Goal: Task Accomplishment & Management: Manage account settings

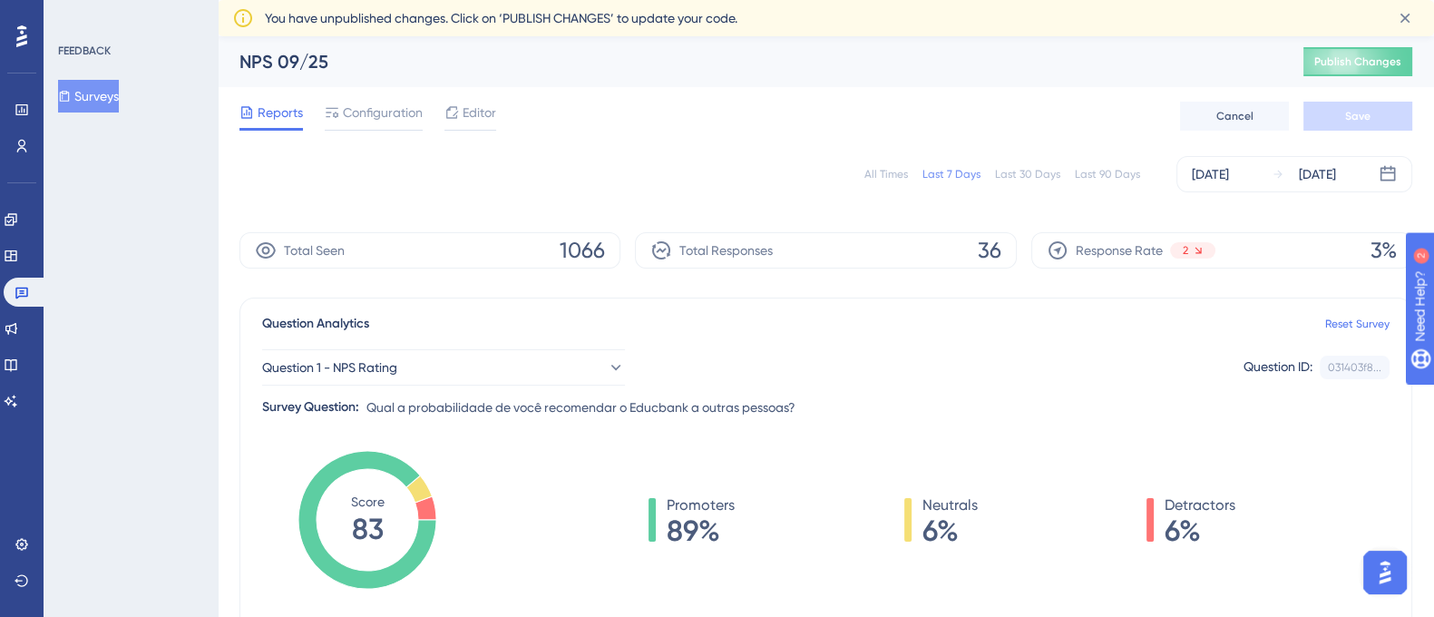
click at [353, 17] on span "You have unpublished changes. Click on ‘PUBLISH CHANGES’ to update your code." at bounding box center [501, 18] width 473 height 22
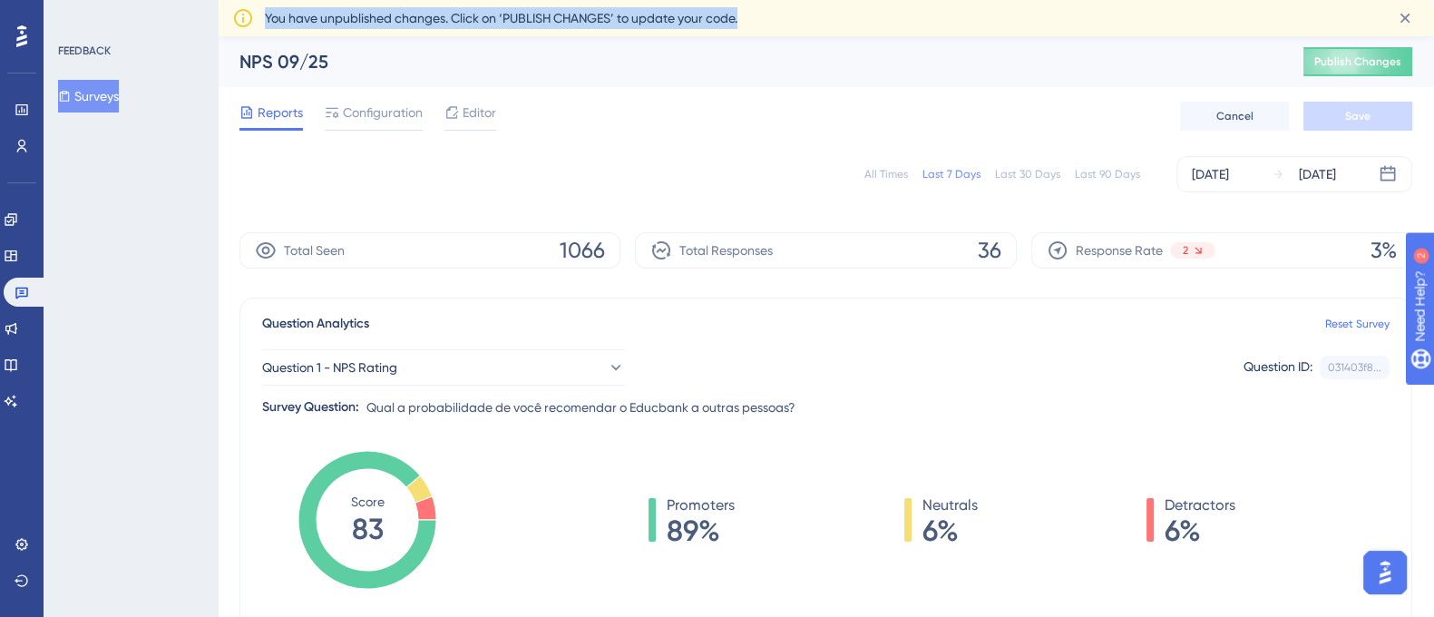
click at [353, 17] on span "You have unpublished changes. Click on ‘PUBLISH CHANGES’ to update your code." at bounding box center [501, 18] width 473 height 22
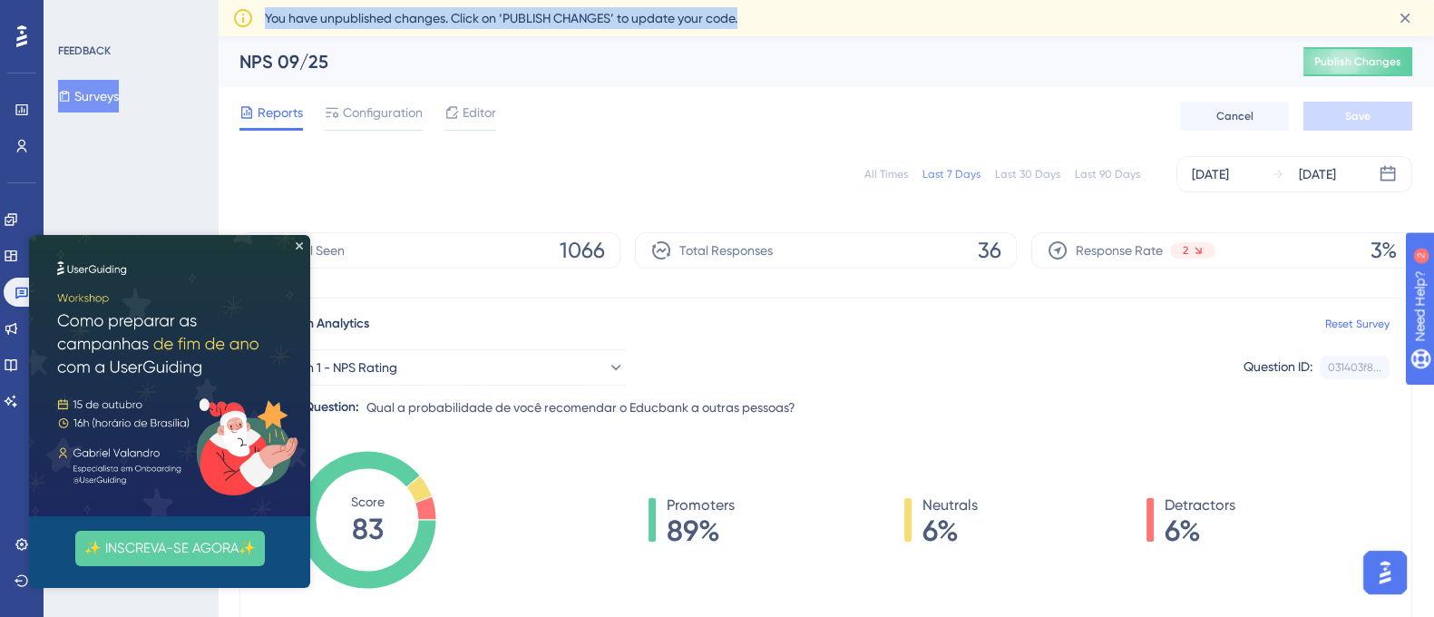
click at [523, 25] on span "You have unpublished changes. Click on ‘PUBLISH CHANGES’ to update your code." at bounding box center [501, 18] width 473 height 22
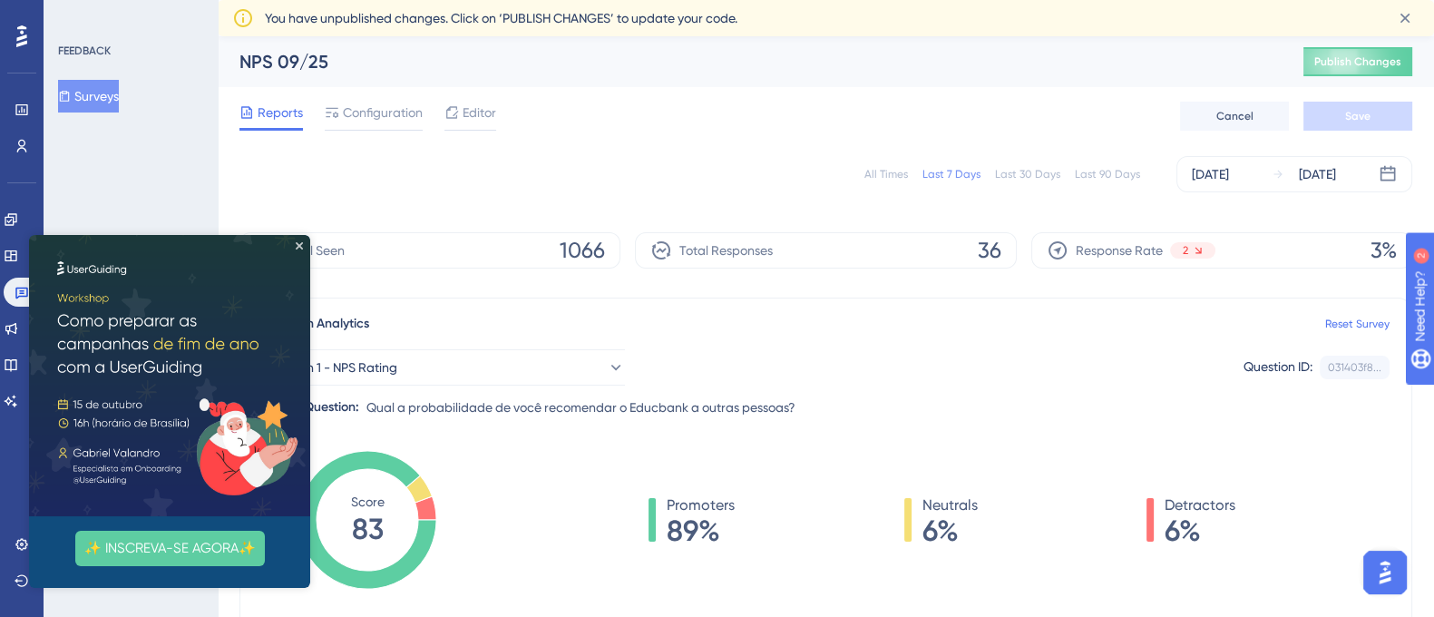
click at [303, 249] on img at bounding box center [169, 375] width 281 height 281
click at [300, 249] on icon "Close Preview" at bounding box center [299, 245] width 7 height 7
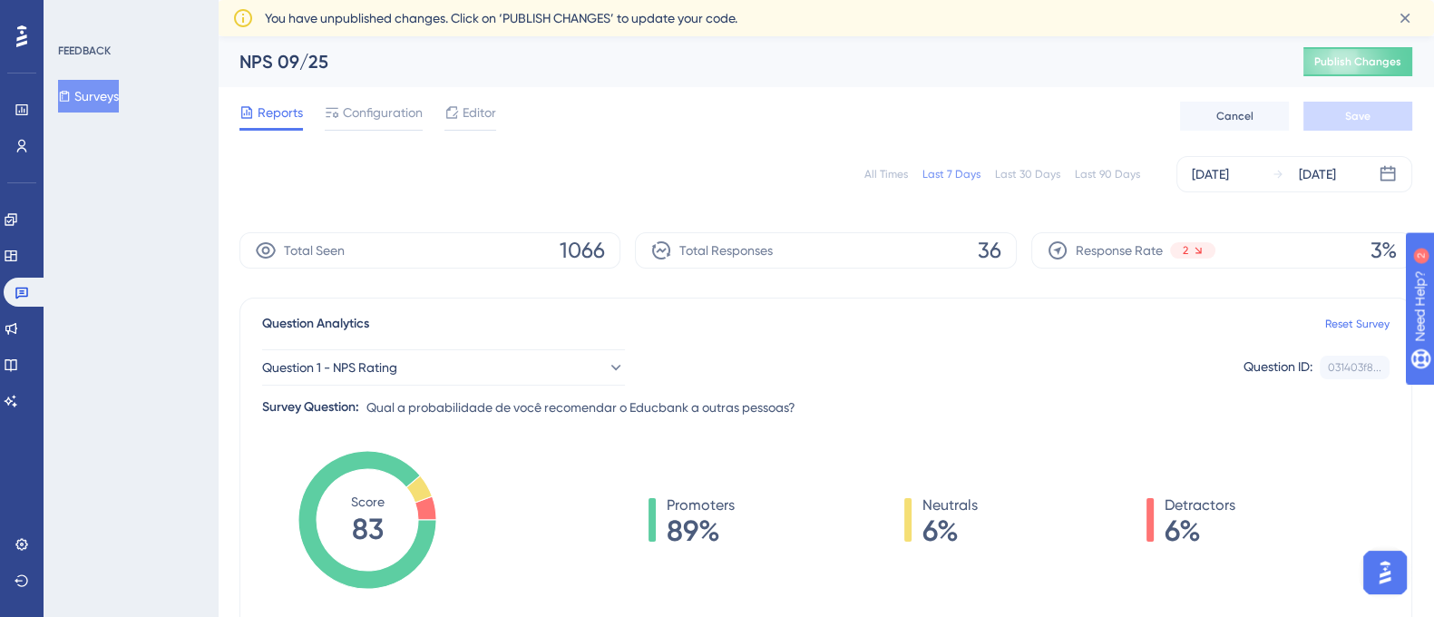
click at [884, 179] on div "All Times" at bounding box center [886, 174] width 44 height 15
click at [1405, 15] on icon at bounding box center [1405, 18] width 18 height 18
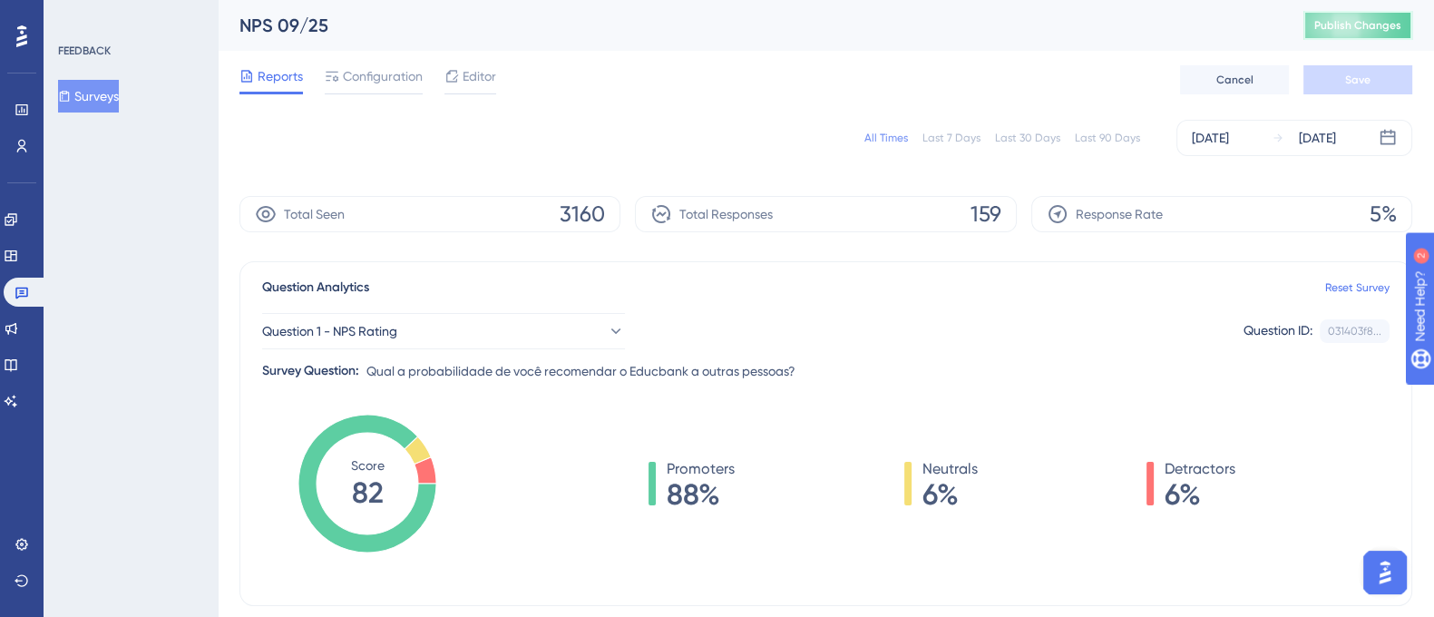
click at [1370, 20] on span "Publish Changes" at bounding box center [1357, 25] width 87 height 15
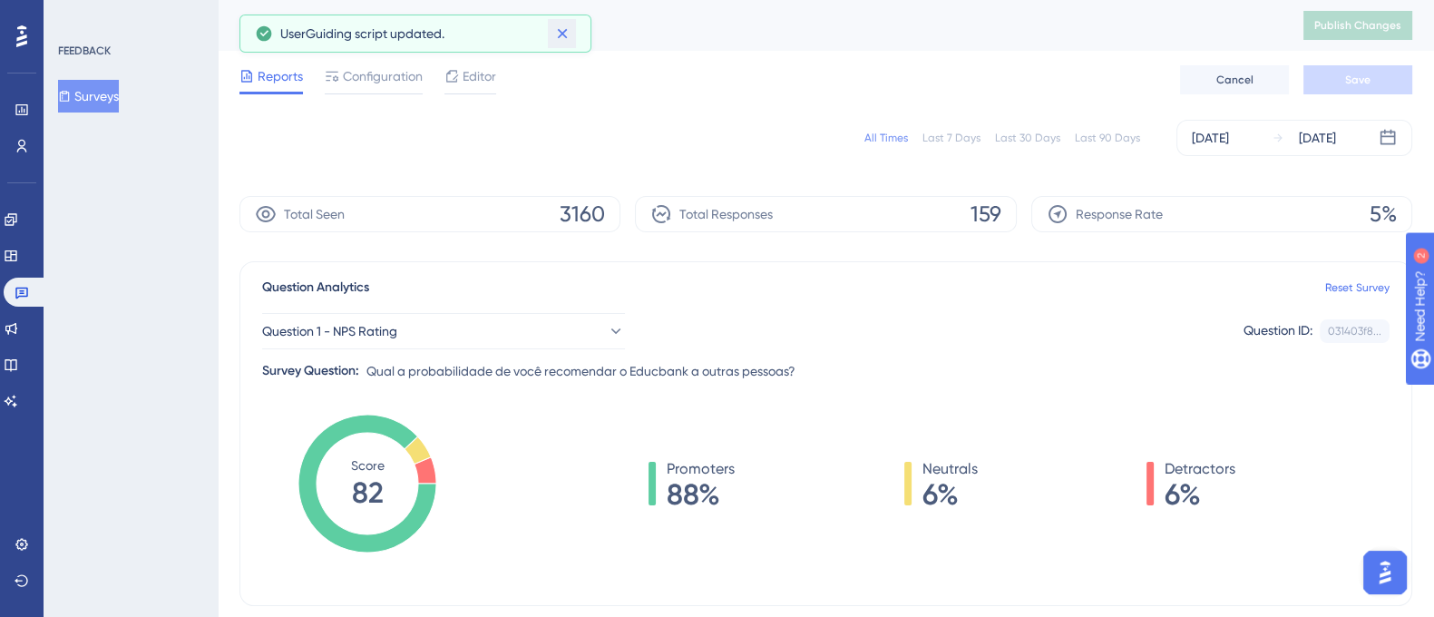
click at [570, 39] on icon at bounding box center [562, 33] width 18 height 18
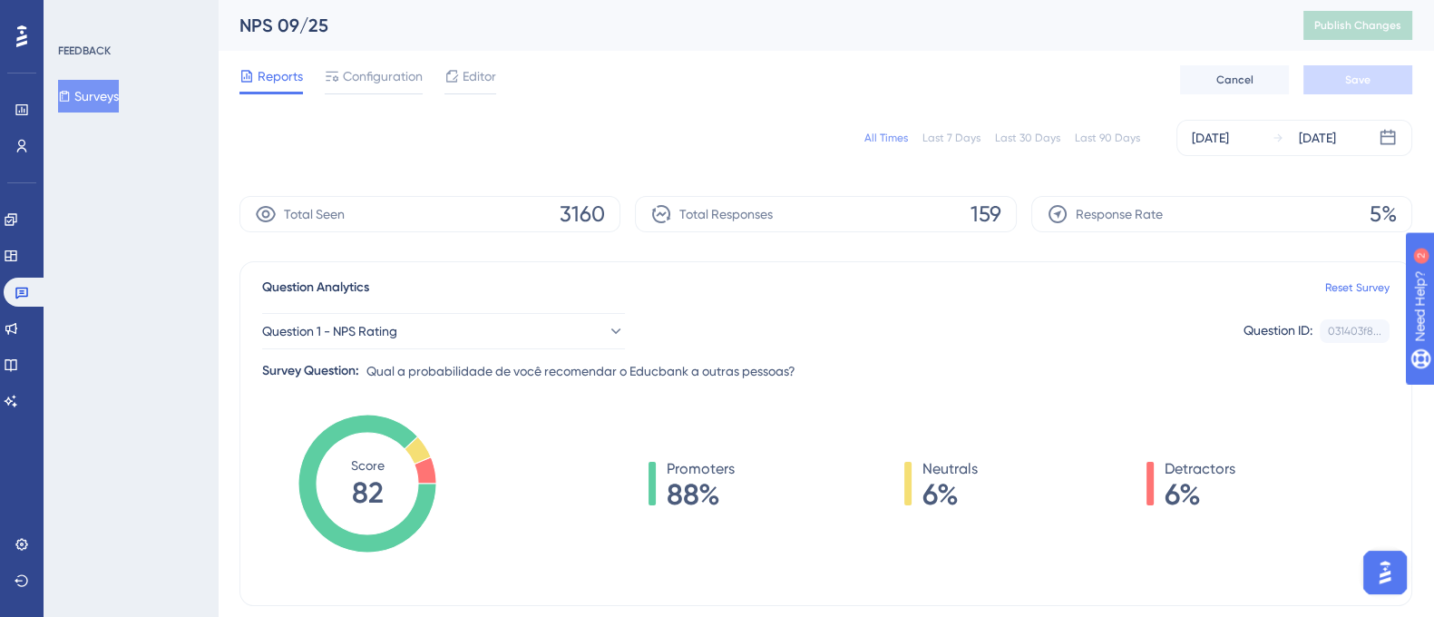
click at [706, 37] on div "NPS 09/25" at bounding box center [748, 25] width 1019 height 25
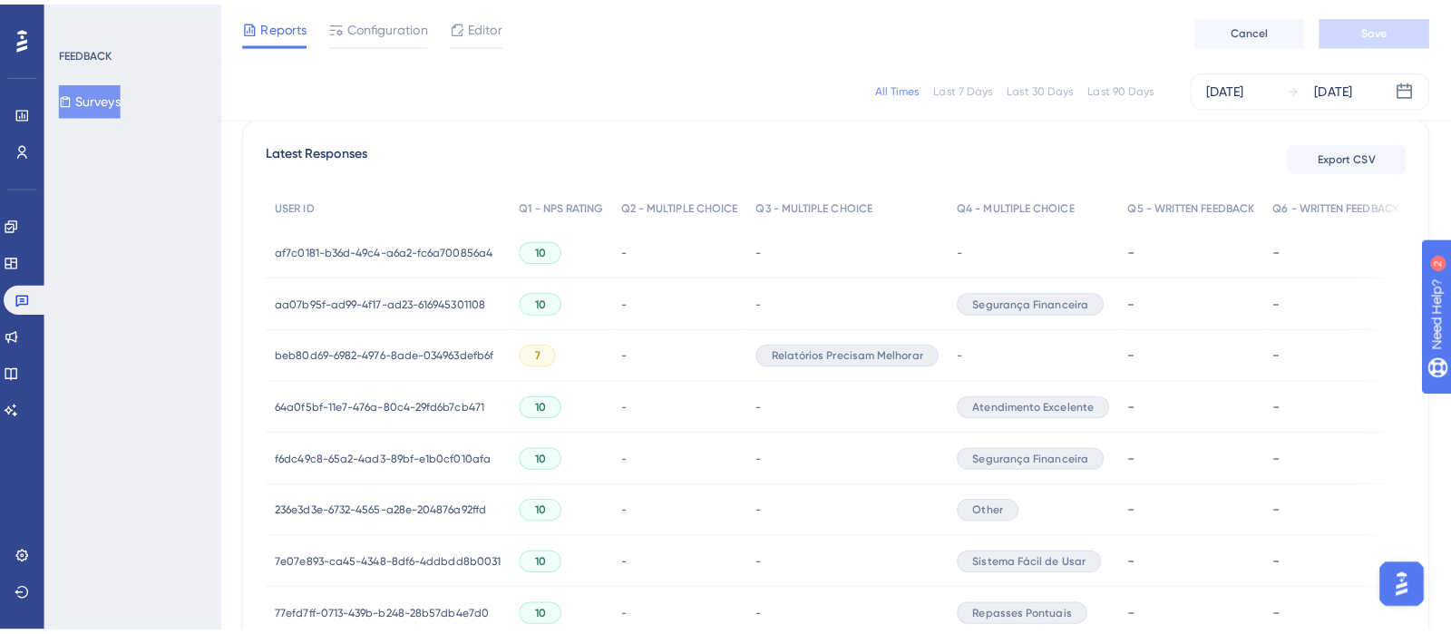
scroll to position [514, 0]
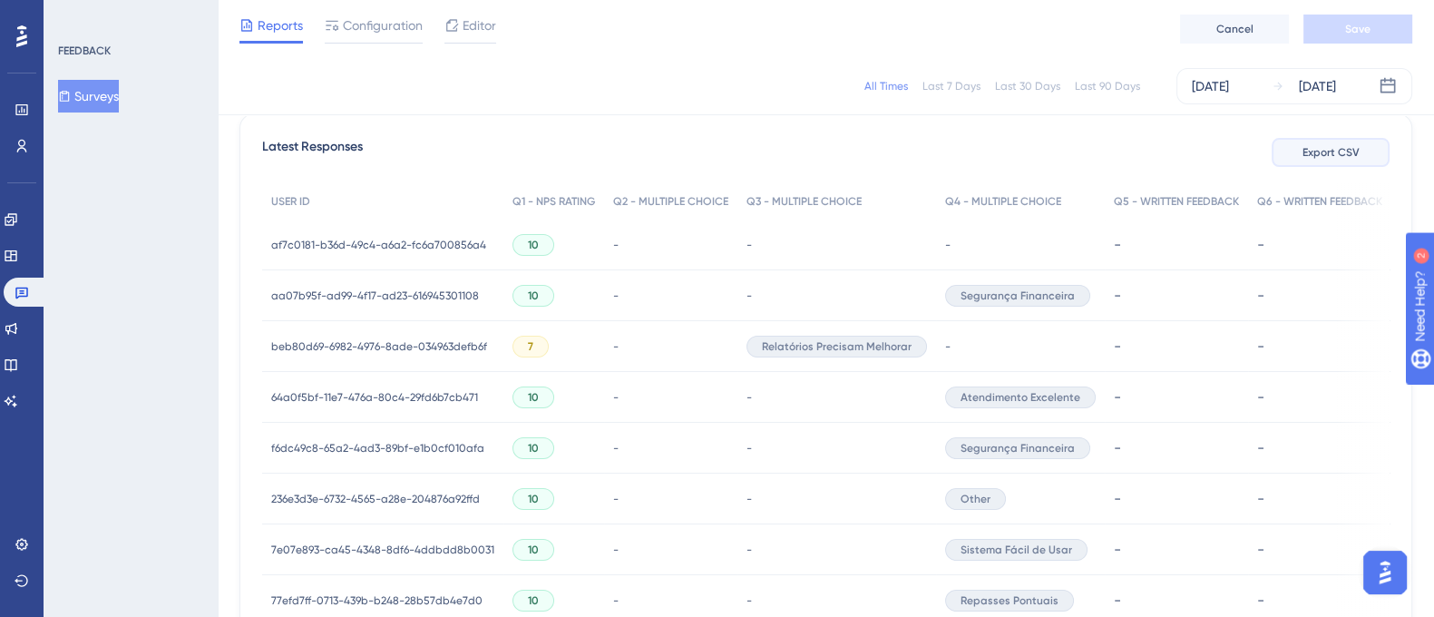
click at [1351, 145] on span "Export CSV" at bounding box center [1330, 152] width 57 height 15
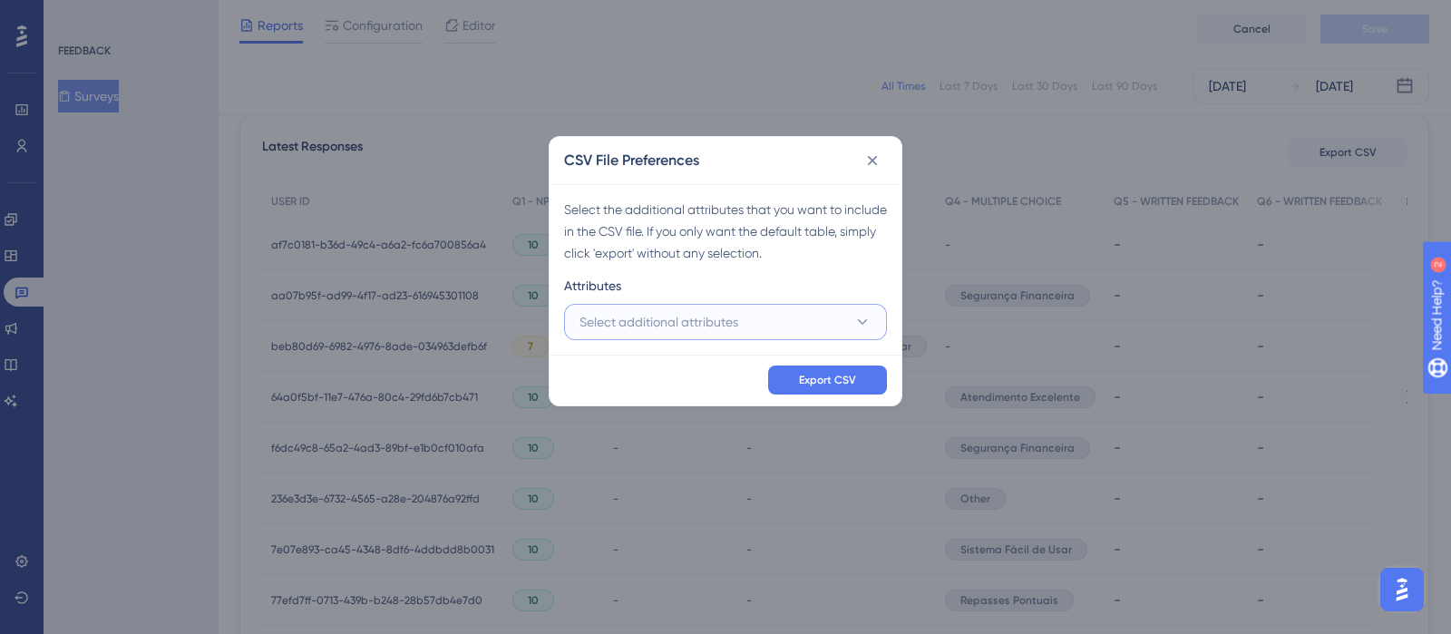
click at [756, 323] on button "Select additional attributes" at bounding box center [725, 322] width 323 height 36
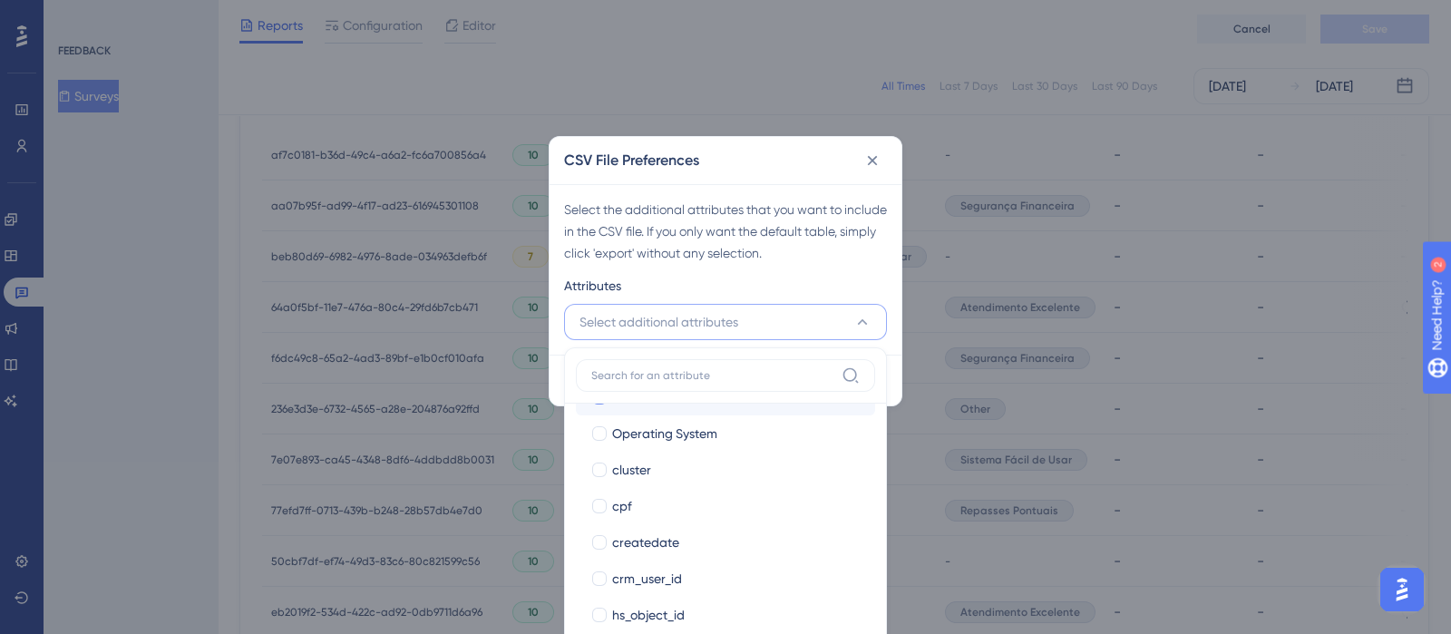
scroll to position [217, 0]
click at [644, 477] on span "cluster" at bounding box center [631, 470] width 39 height 22
checkbox input "true"
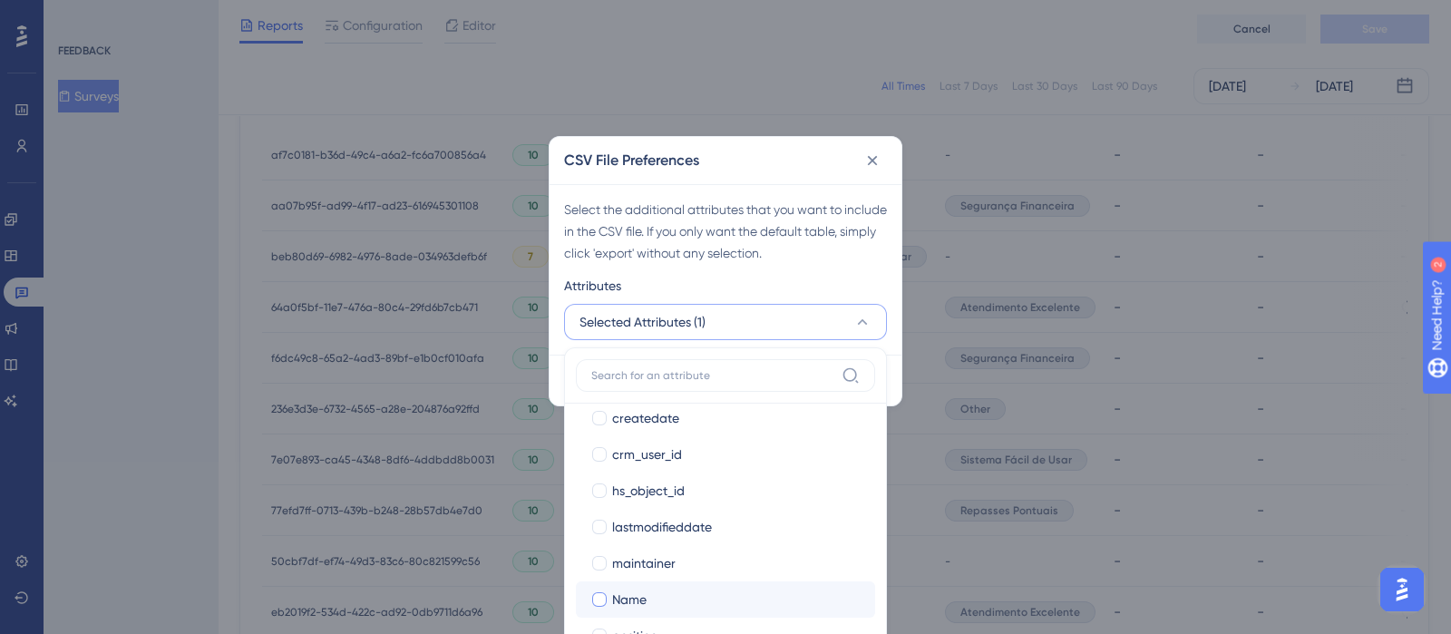
click at [597, 600] on div at bounding box center [599, 599] width 15 height 15
checkbox input "true"
click at [596, 629] on div at bounding box center [599, 636] width 15 height 15
checkbox input "true"
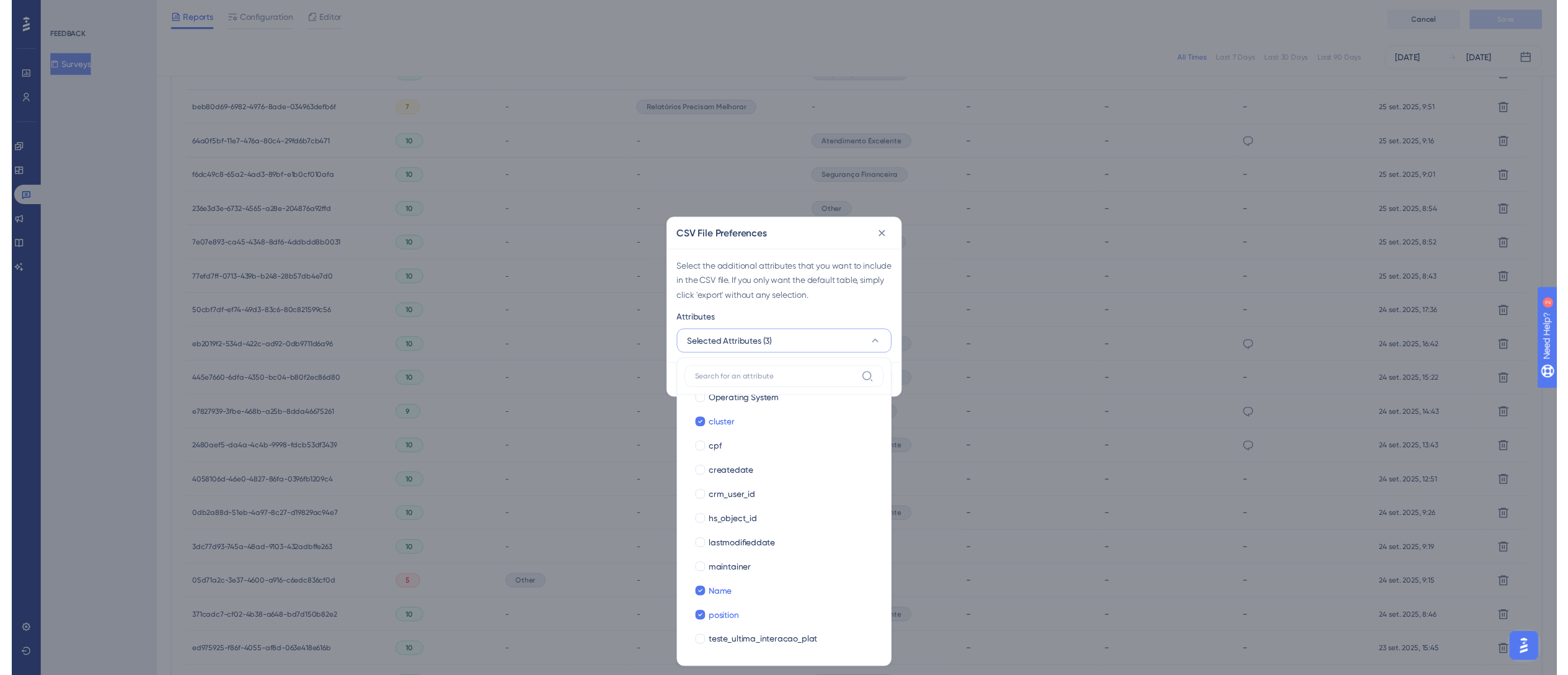
scroll to position [166, 0]
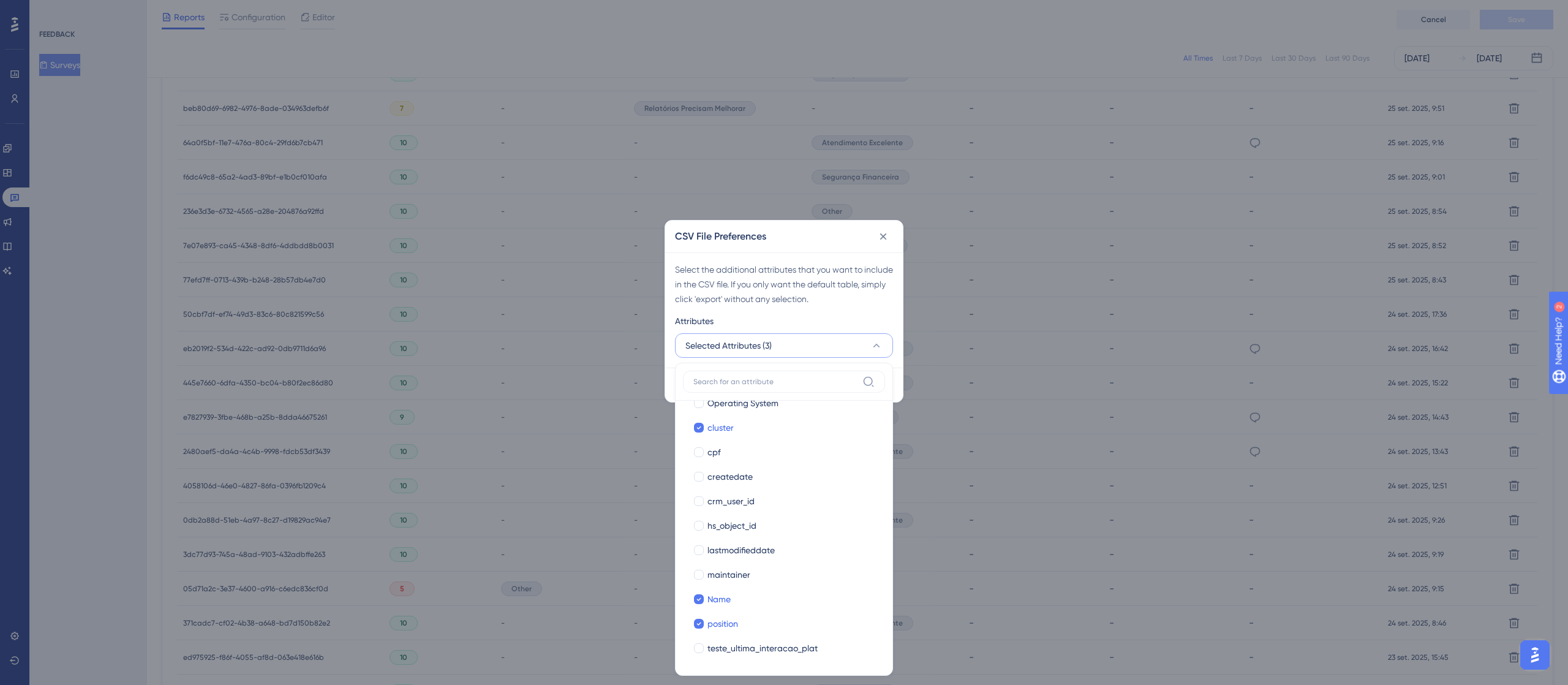
click at [858, 274] on div "Select the additional attributes that you want to include in the CSV file. If y…" at bounding box center [784, 284] width 218 height 44
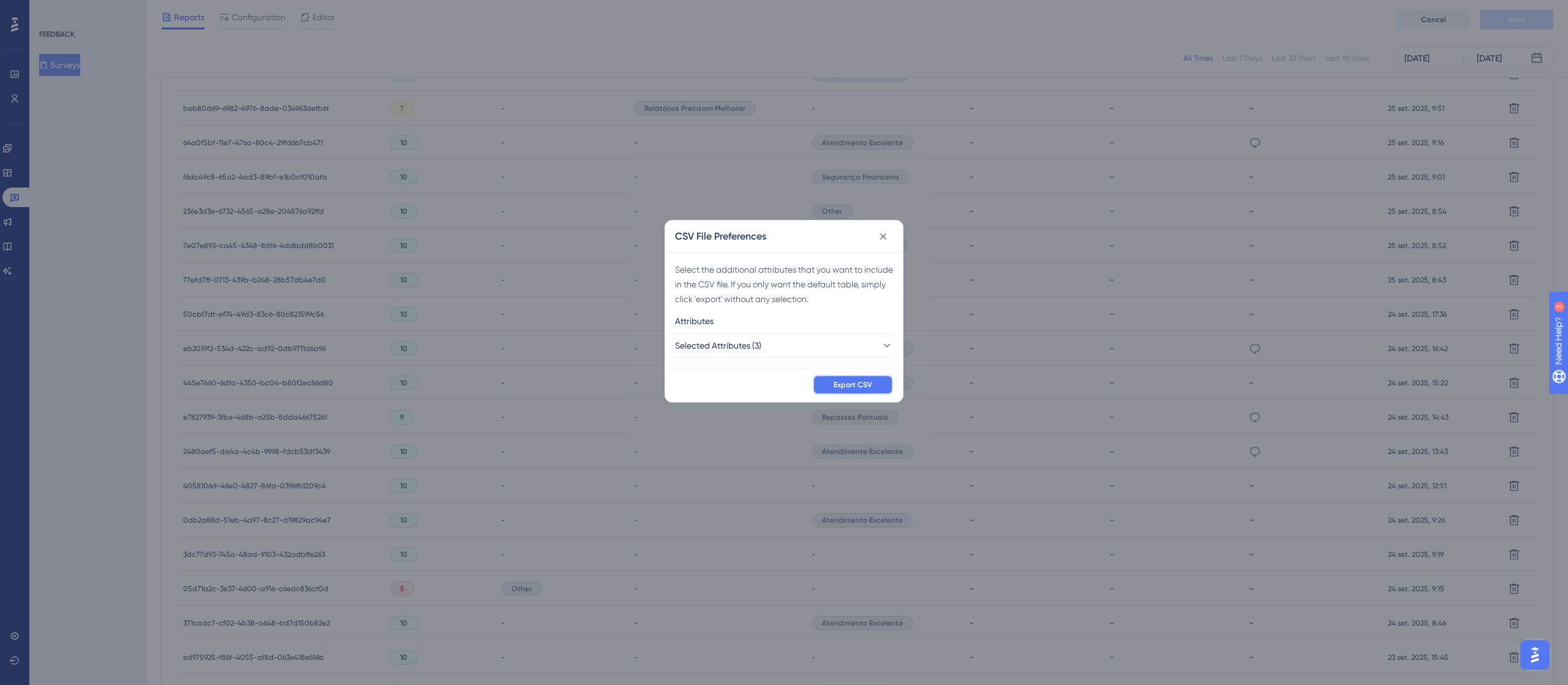
click at [855, 388] on span "Export CSV" at bounding box center [852, 384] width 38 height 10
